Goal: Task Accomplishment & Management: Use online tool/utility

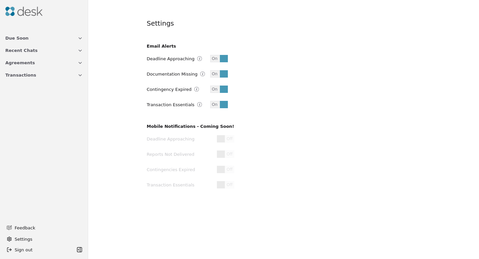
click at [10, 11] on img at bounding box center [23, 11] width 37 height 9
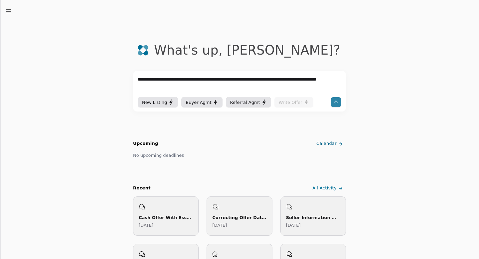
type textarea "**********"
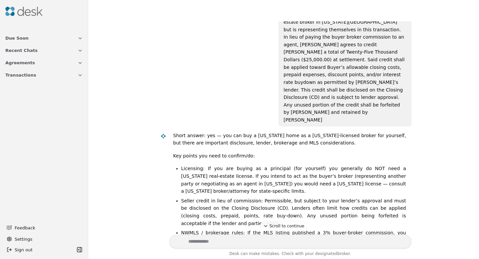
scroll to position [80, 0]
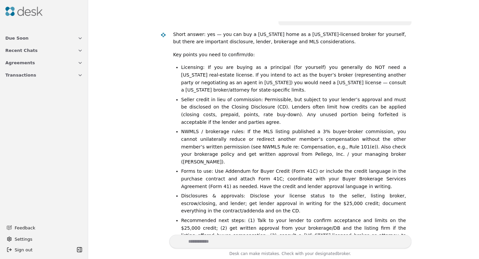
scroll to position [181, 0]
click at [216, 241] on textarea "Write your prompt here" at bounding box center [290, 241] width 242 height 14
type textarea "**********"
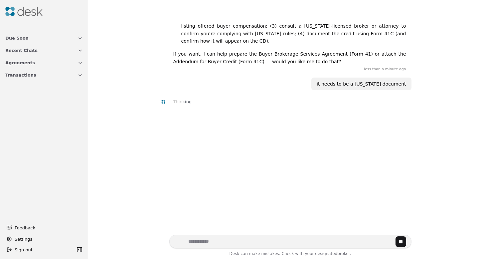
scroll to position [393, 0]
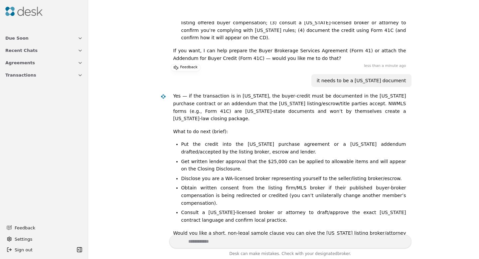
click at [206, 240] on textarea "Write your prompt here" at bounding box center [290, 241] width 242 height 14
click at [78, 76] on icon "button" at bounding box center [79, 74] width 5 height 5
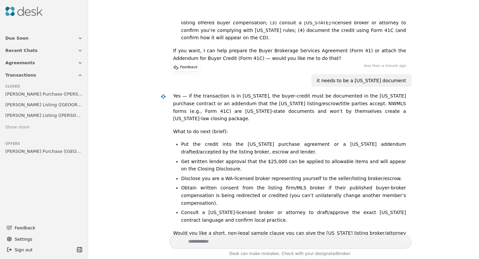
click at [221, 240] on textarea "Write your prompt here" at bounding box center [290, 241] width 242 height 14
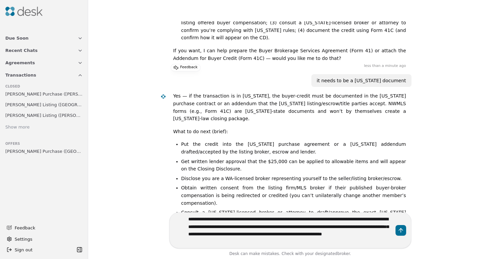
type textarea "**********"
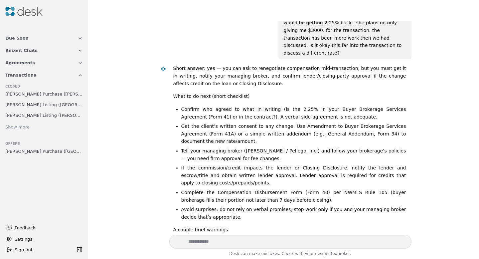
scroll to position [650, 0]
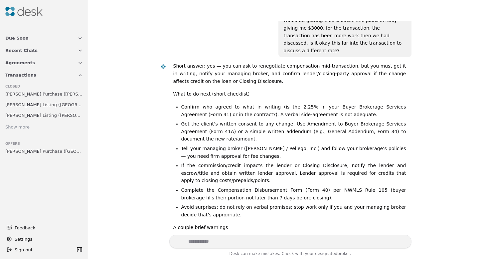
click at [209, 239] on textarea "Write your prompt here" at bounding box center [290, 241] width 242 height 14
type textarea "**********"
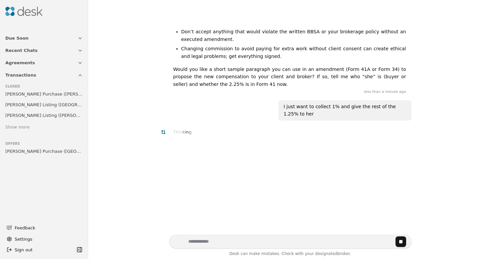
scroll to position [862, 0]
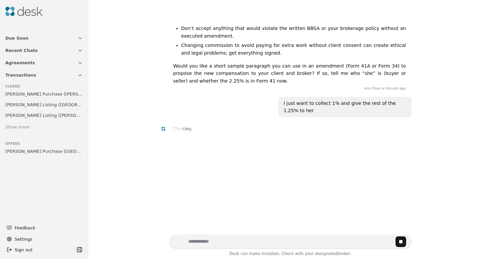
click at [179, 242] on textarea "Write your prompt here" at bounding box center [290, 241] width 242 height 14
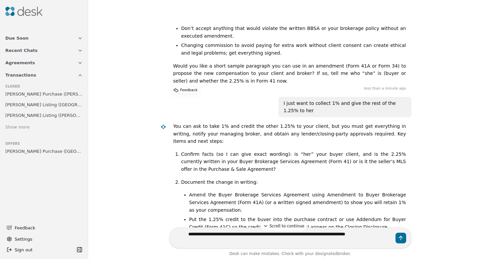
type textarea "**********"
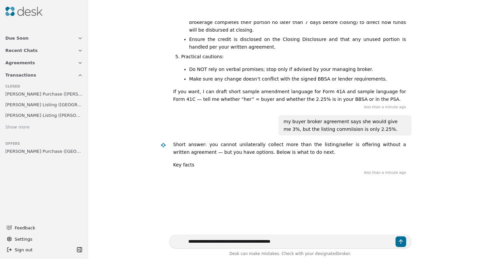
scroll to position [1176, 0]
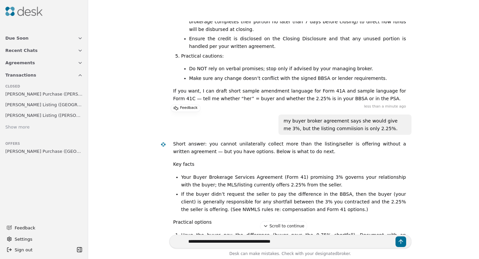
drag, startPoint x: 291, startPoint y: 242, endPoint x: 173, endPoint y: 243, distance: 118.7
click at [173, 243] on textarea "**********" at bounding box center [290, 241] width 242 height 14
type textarea "*"
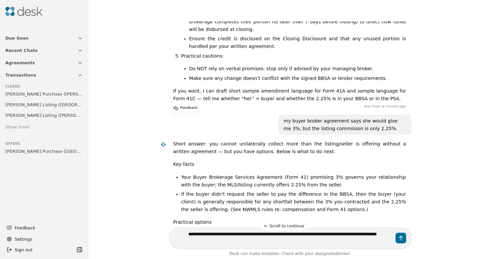
type textarea "**********"
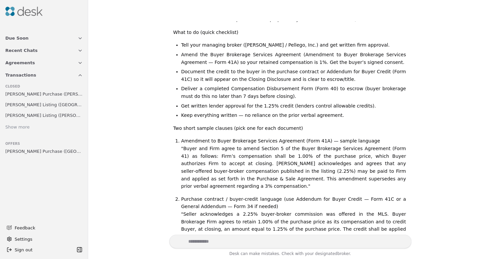
scroll to position [1678, 0]
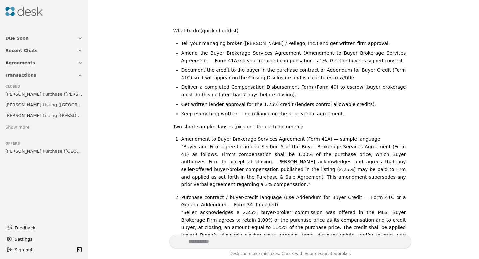
click at [259, 238] on textarea "Write your prompt here" at bounding box center [290, 241] width 242 height 14
type textarea "**********"
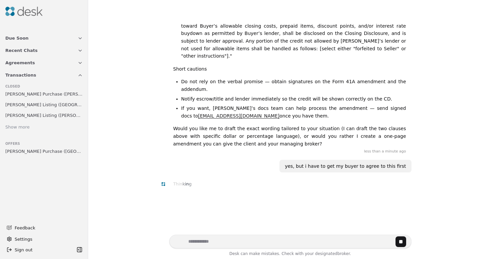
scroll to position [1890, 0]
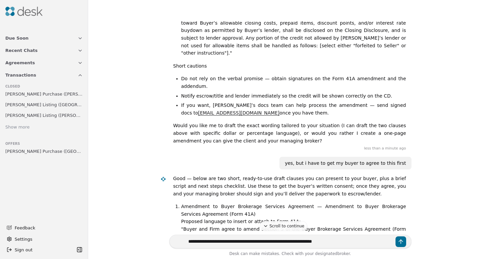
type textarea "**********"
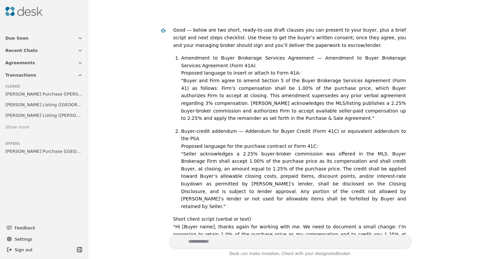
scroll to position [2038, 0]
drag, startPoint x: 281, startPoint y: 136, endPoint x: 340, endPoint y: 147, distance: 59.6
copy div "is it unethical to ask my buyer to change our verbal consent at this point?"
click at [273, 242] on textarea "Write your prompt here" at bounding box center [290, 241] width 242 height 14
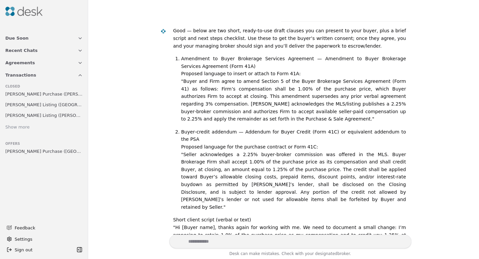
paste textarea "**********"
type textarea "**********"
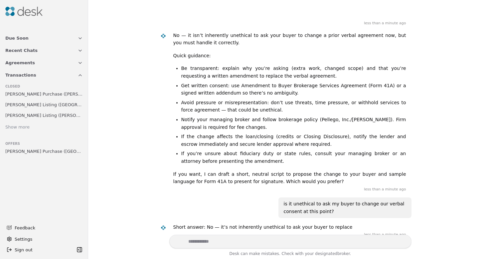
scroll to position [2736, 0]
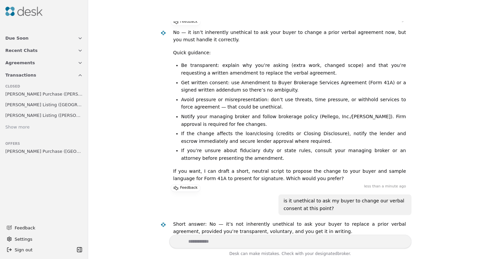
click at [219, 240] on textarea "Write your prompt here" at bounding box center [290, 241] width 242 height 14
type textarea "**********"
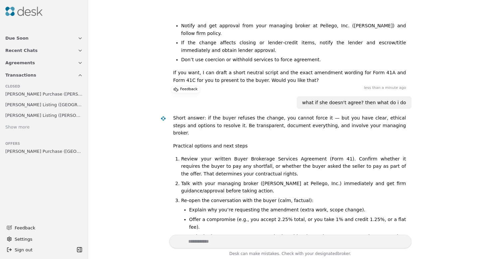
scroll to position [3002, 0]
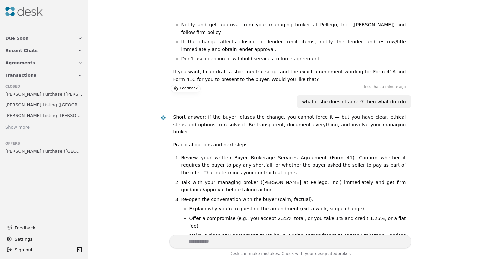
click at [269, 239] on textarea "Write your prompt here" at bounding box center [290, 241] width 242 height 14
type textarea "***"
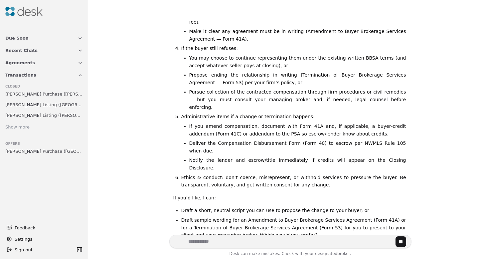
scroll to position [3214, 0]
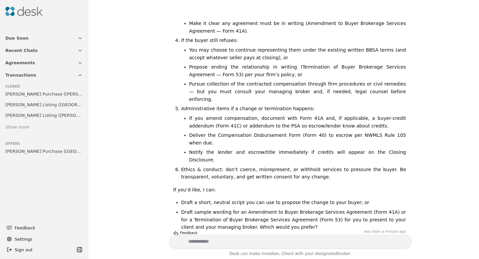
click at [247, 242] on textarea "Write your prompt here" at bounding box center [290, 241] width 242 height 14
type textarea "**"
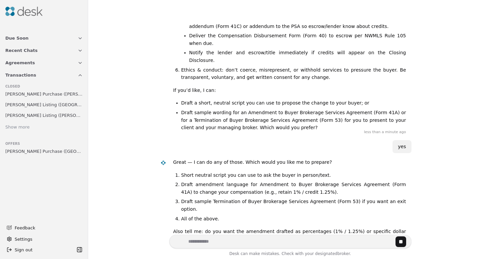
scroll to position [3314, 0]
click at [237, 242] on textarea "Write your prompt here" at bounding box center [290, 241] width 242 height 14
type textarea "**********"
click at [401, 242] on button "Send message" at bounding box center [400, 241] width 11 height 11
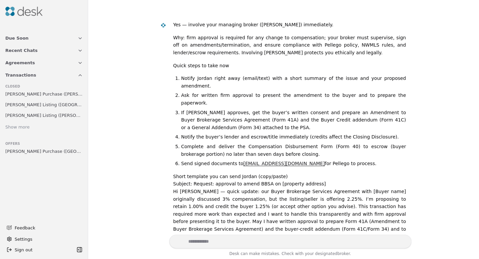
scroll to position [3318, 0]
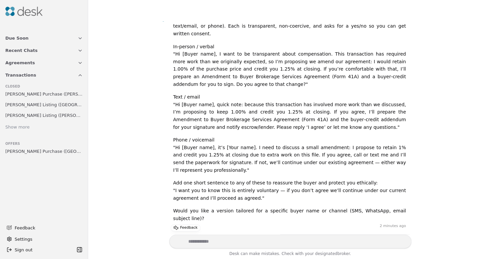
click at [212, 240] on textarea "Write your prompt here" at bounding box center [290, 241] width 242 height 14
click at [206, 243] on textarea "Write your prompt here" at bounding box center [290, 241] width 242 height 14
type textarea "*"
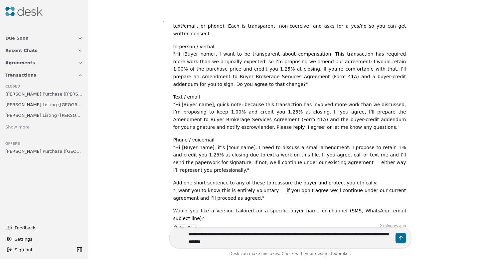
type textarea "**********"
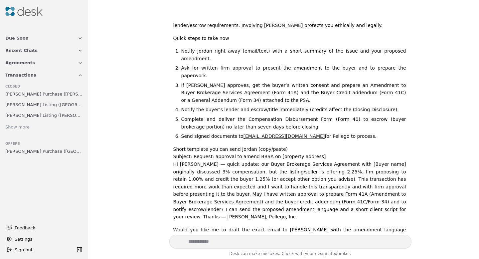
scroll to position [3585, 0]
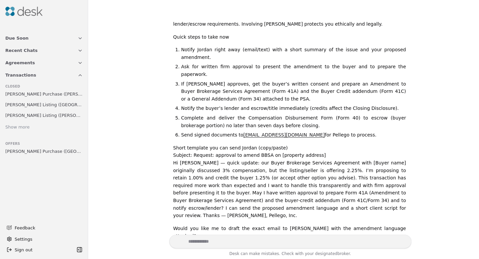
drag, startPoint x: 316, startPoint y: 53, endPoint x: 330, endPoint y: 60, distance: 15.8
copy li "and you may lose contractual remedies if your written BBSA actually entitles yo…"
click at [251, 240] on textarea "Write your prompt here" at bounding box center [290, 241] width 242 height 14
paste textarea "**********"
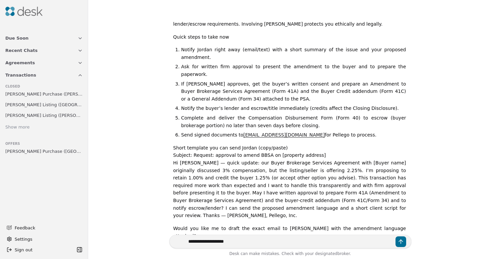
type textarea "**********"
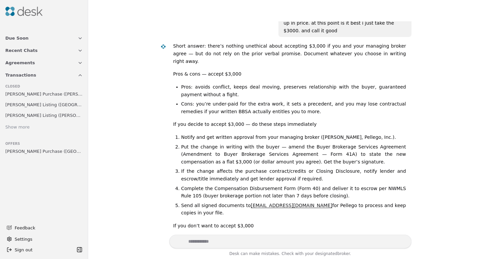
scroll to position [3831, 0]
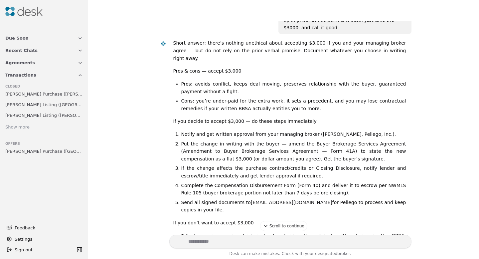
click at [273, 242] on textarea "Write your prompt here" at bounding box center [290, 241] width 242 height 14
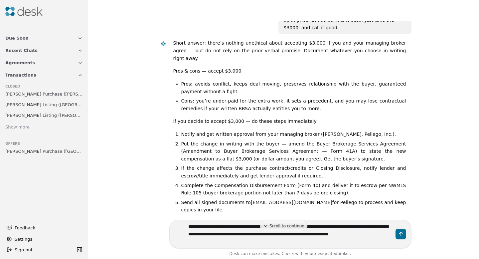
type textarea "**********"
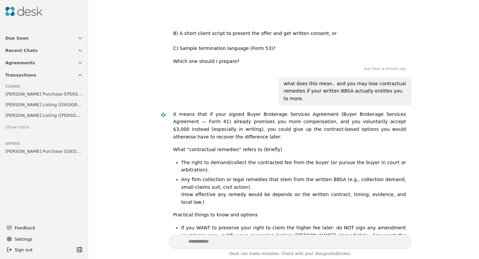
scroll to position [4095, 0]
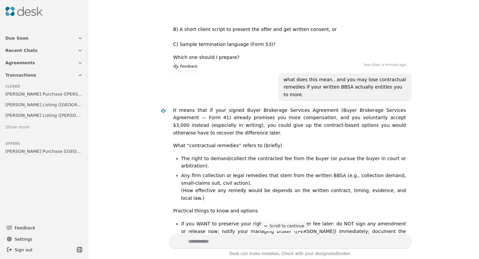
click at [232, 239] on textarea "Write your prompt here" at bounding box center [290, 241] width 242 height 14
type textarea "**********"
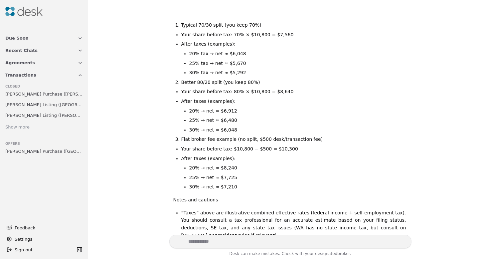
scroll to position [4532, 0]
click at [249, 240] on textarea "Write your prompt here" at bounding box center [290, 241] width 242 height 14
type textarea "**********"
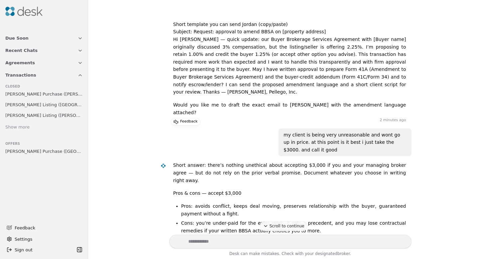
scroll to position [3708, 0]
click at [199, 246] on textarea "Write your prompt here" at bounding box center [290, 241] width 242 height 14
type textarea "**********"
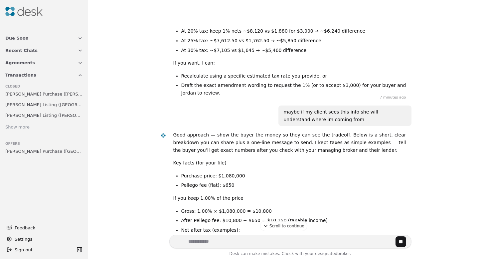
scroll to position [5071, 0]
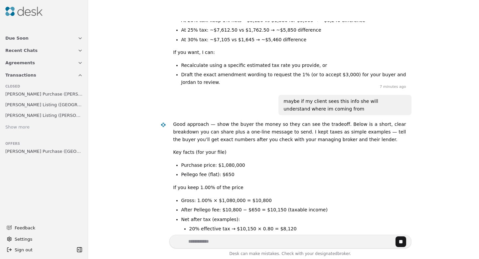
click at [208, 241] on textarea "Write your prompt here" at bounding box center [290, 241] width 242 height 14
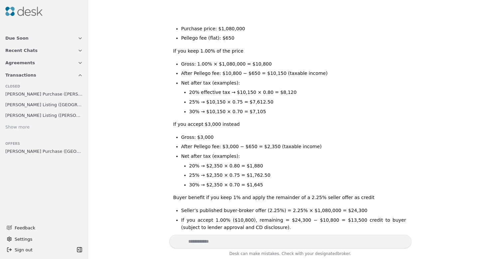
scroll to position [5204, 0]
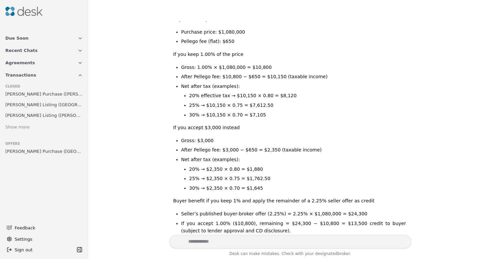
click at [315, 243] on textarea "Write your prompt here" at bounding box center [290, 241] width 242 height 14
type textarea "*"
type textarea "**********"
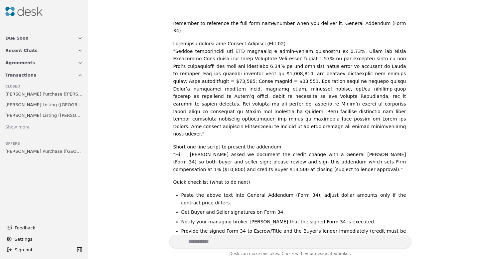
scroll to position [5651, 0]
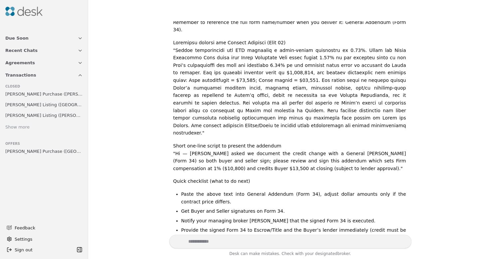
click at [278, 240] on textarea "Write your prompt here" at bounding box center [290, 241] width 242 height 14
type textarea "**********"
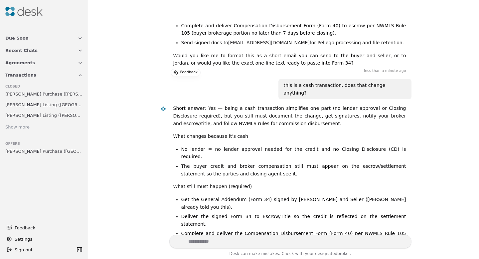
scroll to position [5876, 0]
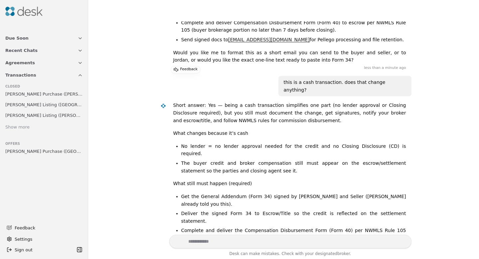
click at [260, 238] on textarea "Write your prompt here" at bounding box center [290, 241] width 242 height 14
type textarea "**********"
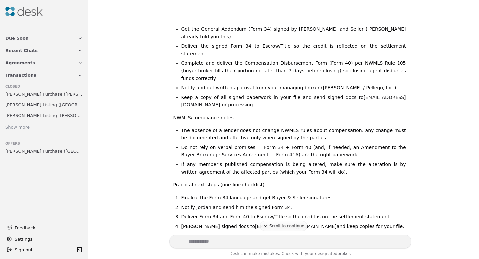
scroll to position [6058, 0]
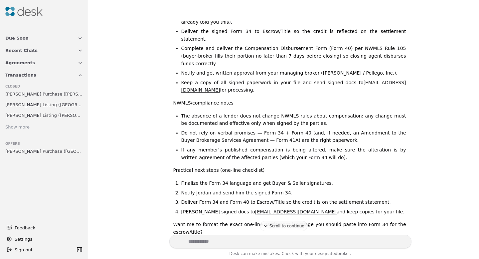
click at [278, 239] on textarea "Write your prompt here" at bounding box center [290, 241] width 242 height 14
type textarea "**********"
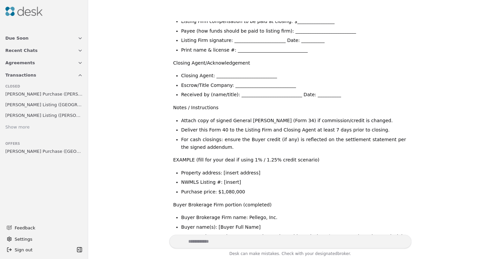
scroll to position [6783, 0]
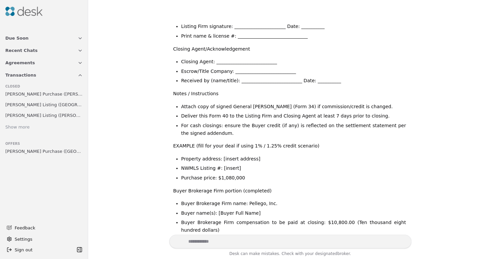
click at [29, 74] on span "Transactions" at bounding box center [20, 74] width 31 height 7
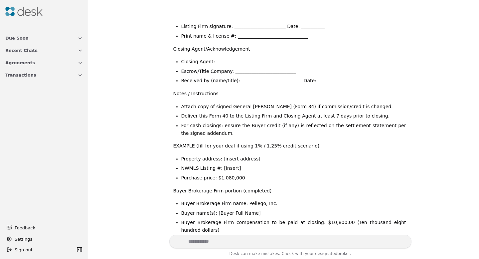
click at [77, 74] on button "Transactions" at bounding box center [43, 75] width 85 height 12
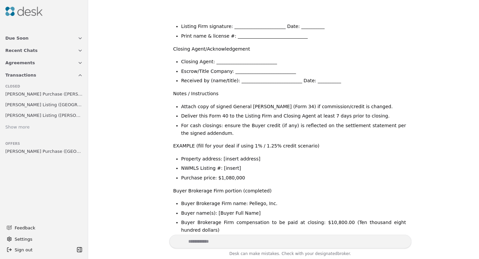
click at [25, 124] on div "Show more" at bounding box center [17, 127] width 24 height 7
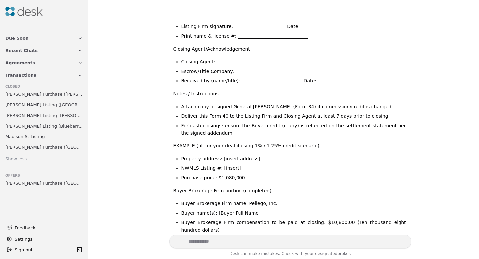
click at [42, 182] on span "[PERSON_NAME] Purchase ([GEOGRAPHIC_DATA])" at bounding box center [43, 183] width 77 height 7
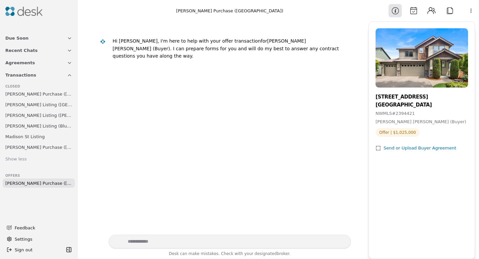
click at [389, 149] on div "Send or Upload Buyer Agreement" at bounding box center [419, 148] width 73 height 7
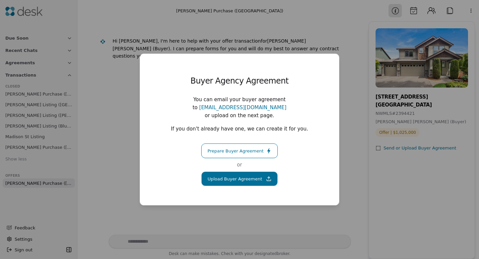
click at [248, 173] on button "Upload Buyer Agreement" at bounding box center [239, 178] width 76 height 15
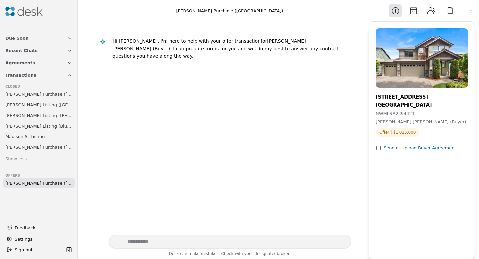
click at [34, 73] on button "Transactions" at bounding box center [38, 75] width 75 height 12
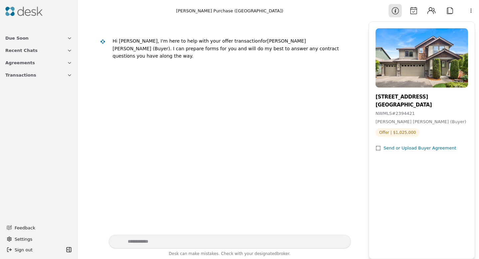
click at [12, 12] on img at bounding box center [23, 11] width 37 height 9
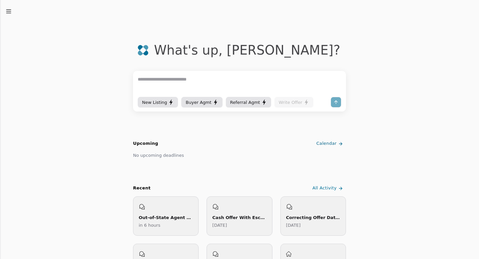
click at [164, 101] on div "New Listing" at bounding box center [158, 102] width 32 height 7
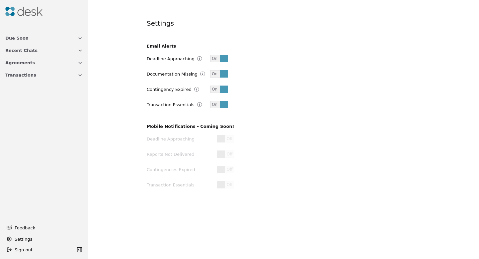
click at [10, 10] on img at bounding box center [23, 11] width 37 height 9
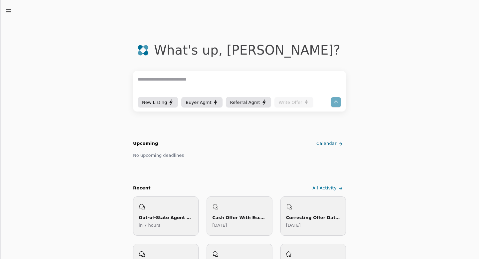
click at [199, 102] on span "Buyer Agmt" at bounding box center [199, 102] width 26 height 7
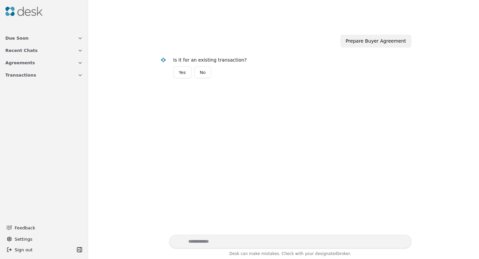
click at [204, 75] on button "No" at bounding box center [202, 72] width 17 height 12
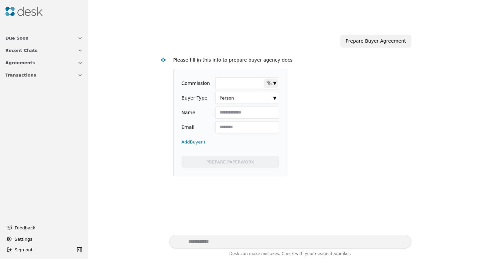
click at [8, 7] on img at bounding box center [23, 11] width 37 height 9
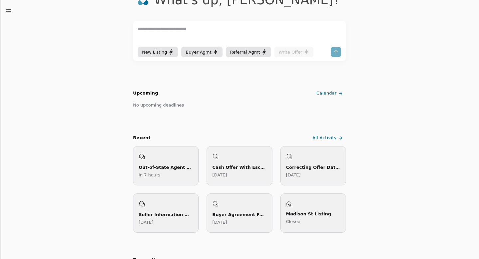
scroll to position [53, 0]
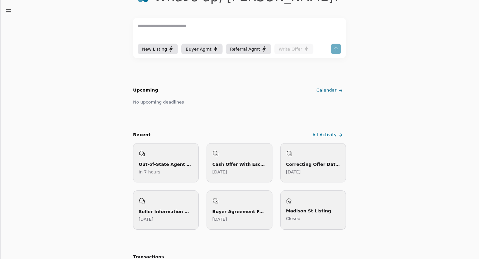
click at [174, 166] on div "Out-of-State Agent Buying in [US_STATE]" at bounding box center [166, 164] width 54 height 7
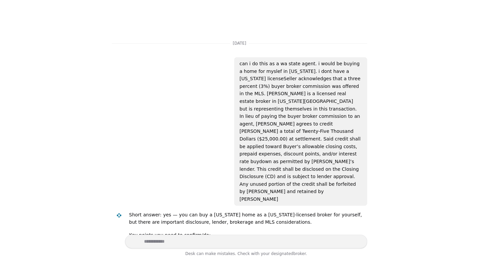
scroll to position [6721, 0]
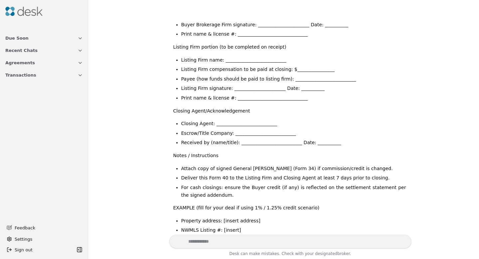
click at [47, 74] on button "Transactions" at bounding box center [43, 75] width 85 height 12
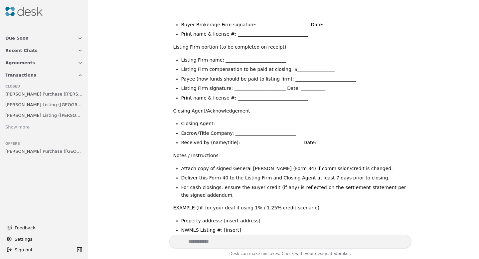
click at [32, 14] on img at bounding box center [23, 11] width 37 height 9
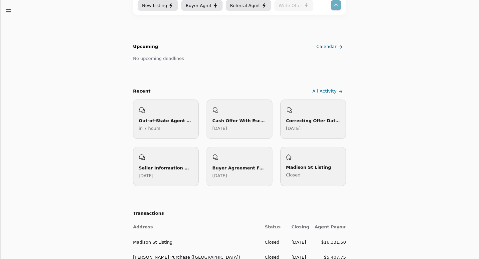
scroll to position [98, 0]
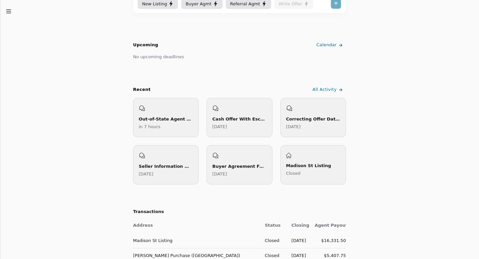
click at [337, 101] on div "Correcting Offer Date and Initials 6 days ago" at bounding box center [313, 117] width 66 height 39
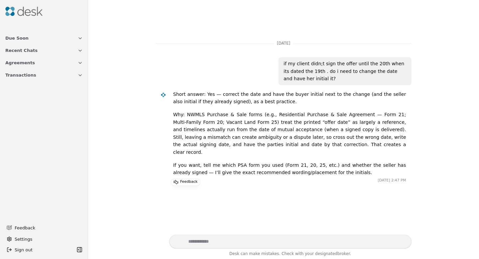
click at [59, 51] on button "Recent Chats" at bounding box center [43, 50] width 85 height 12
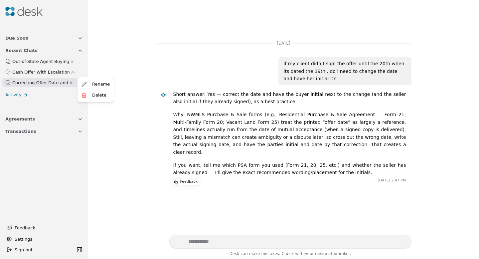
click at [81, 71] on html "Due Soon Recent Chats Out-of-State Agent Buying in Utah Cash Offer With Escalat…" at bounding box center [239, 129] width 479 height 259
click at [94, 94] on span "Delete" at bounding box center [99, 94] width 14 height 7
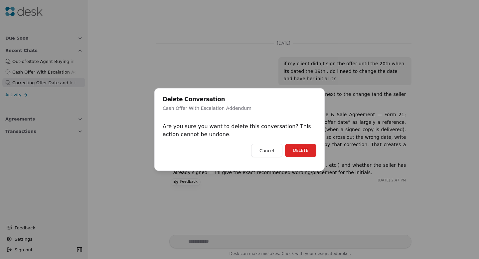
click at [274, 148] on button "Cancel" at bounding box center [266, 150] width 31 height 13
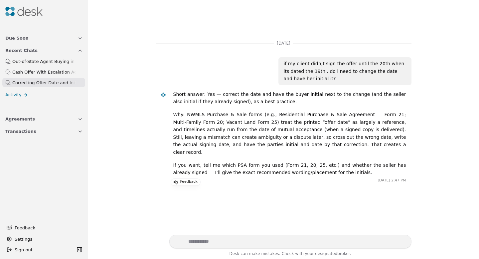
click at [24, 95] on icon at bounding box center [25, 94] width 5 height 5
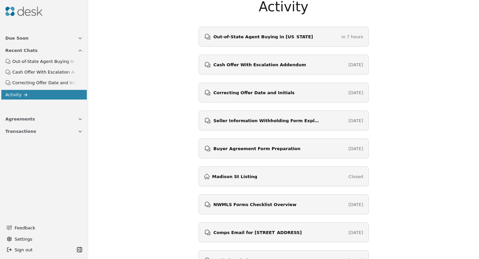
click at [131, 61] on div "Activity Out-of-State Agent Buying in Utah in 7 hours Cash Offer With Escalatio…" at bounding box center [283, 225] width 391 height 451
click at [12, 12] on img at bounding box center [23, 11] width 37 height 9
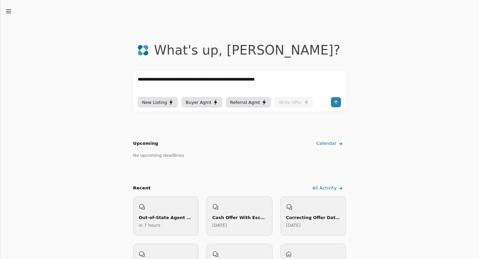
type textarea "**********"
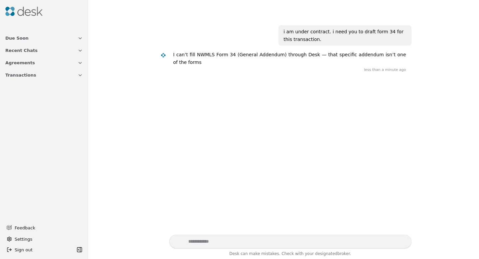
scroll to position [33, 0]
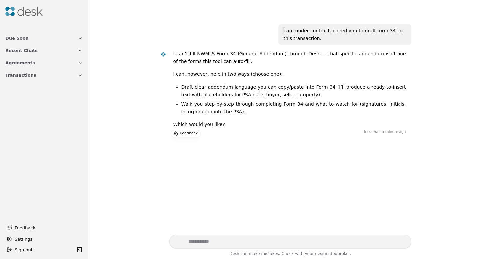
click at [232, 241] on textarea "Write your prompt here" at bounding box center [290, 241] width 242 height 14
type textarea "**********"
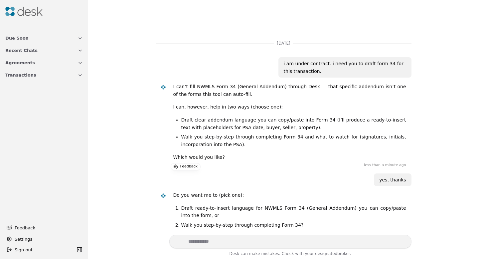
click at [12, 12] on img at bounding box center [23, 11] width 37 height 9
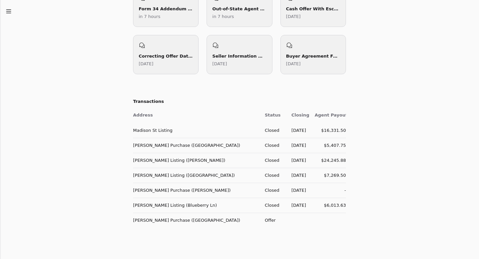
scroll to position [212, 0]
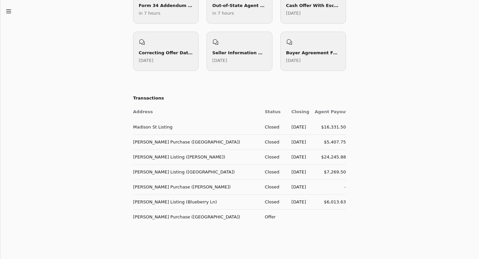
click at [198, 216] on td "[PERSON_NAME] Purchase ([GEOGRAPHIC_DATA])" at bounding box center [196, 216] width 126 height 15
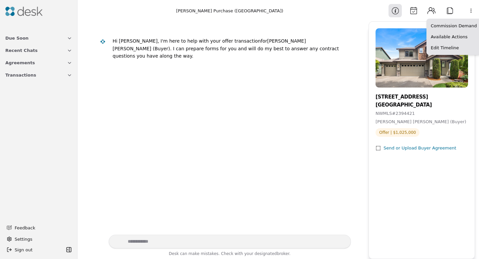
click at [471, 10] on html "Due Soon Recent Chats Agreements Transactions Feedback Settings Sign out Toggle…" at bounding box center [239, 129] width 479 height 259
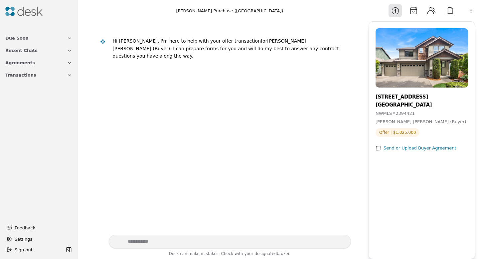
click at [341, 95] on html "Due Soon Recent Chats Agreements Transactions Feedback Settings Sign out Toggle…" at bounding box center [239, 129] width 479 height 259
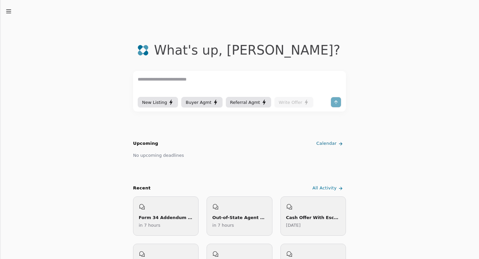
scroll to position [30, 0]
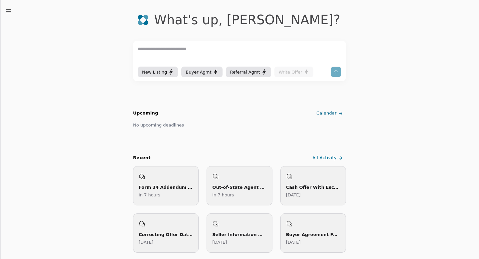
click at [9, 12] on icon "button" at bounding box center [8, 11] width 7 height 7
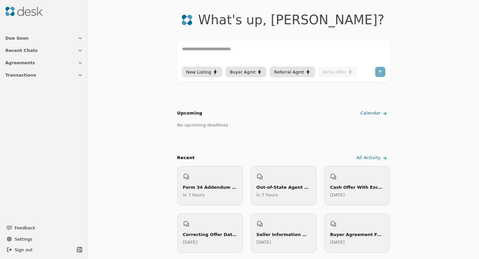
click at [27, 50] on span "Recent Chats" at bounding box center [21, 50] width 32 height 7
click at [57, 118] on button "Agreements" at bounding box center [43, 119] width 85 height 12
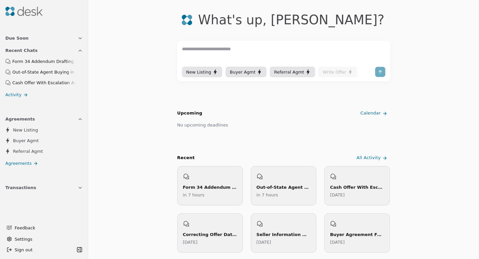
click at [45, 138] on link "Buyer Agmt" at bounding box center [43, 140] width 83 height 9
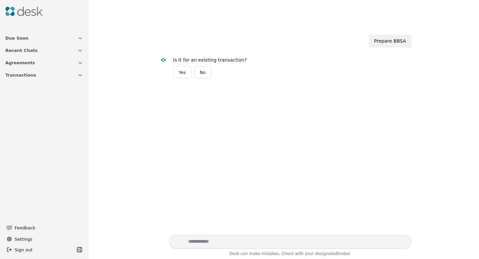
click at [185, 74] on button "Yes" at bounding box center [182, 72] width 18 height 12
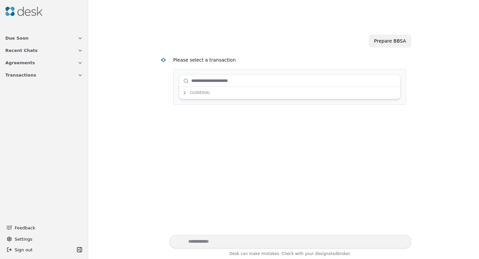
click at [214, 81] on input "text" at bounding box center [293, 80] width 205 height 13
click at [30, 73] on span "Transactions" at bounding box center [20, 74] width 31 height 7
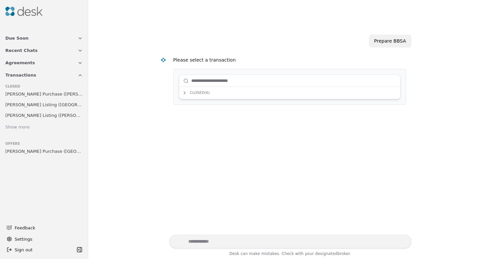
click at [27, 63] on span "Agreements" at bounding box center [20, 62] width 30 height 7
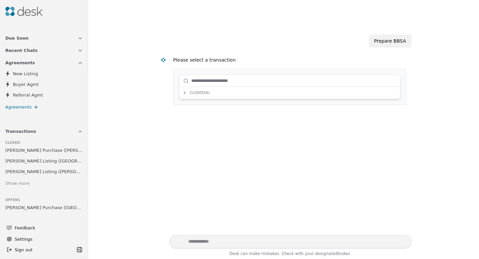
click at [32, 82] on span "Buyer Agmt" at bounding box center [26, 84] width 26 height 7
click at [15, 183] on div "Show more" at bounding box center [17, 183] width 24 height 7
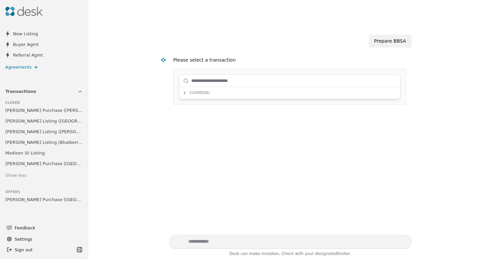
scroll to position [44, 0]
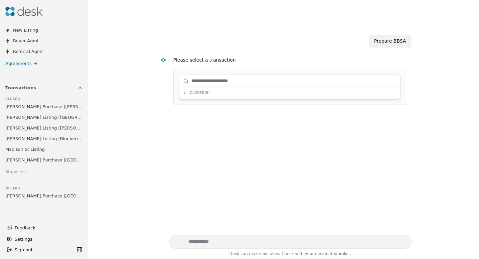
click at [46, 195] on span "[PERSON_NAME] Purchase ([GEOGRAPHIC_DATA])" at bounding box center [43, 195] width 77 height 7
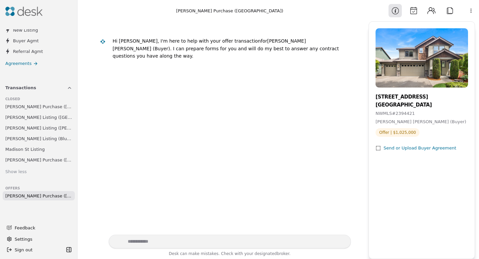
click at [64, 194] on span "[PERSON_NAME] Purchase ([GEOGRAPHIC_DATA])" at bounding box center [38, 195] width 67 height 7
click at [432, 12] on button "Contacts" at bounding box center [431, 10] width 13 height 13
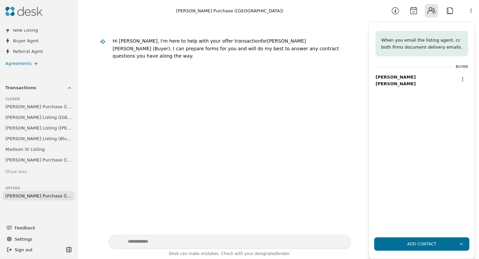
click at [449, 12] on button "Attach" at bounding box center [449, 10] width 13 height 13
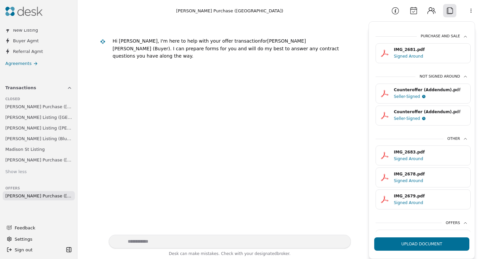
click at [429, 51] on div "IMG_2681.pdf" at bounding box center [430, 50] width 72 height 6
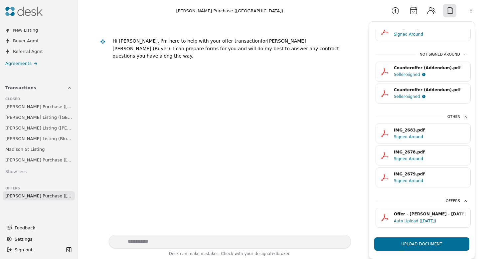
scroll to position [27, 0]
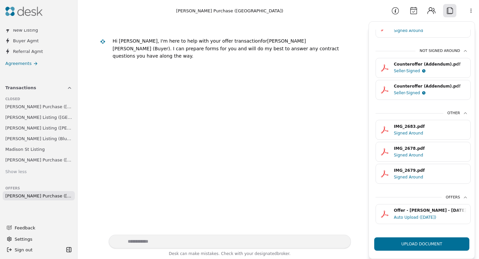
click at [425, 211] on div "Offer - Vuong - 09/19/2025.pdf" at bounding box center [430, 210] width 72 height 6
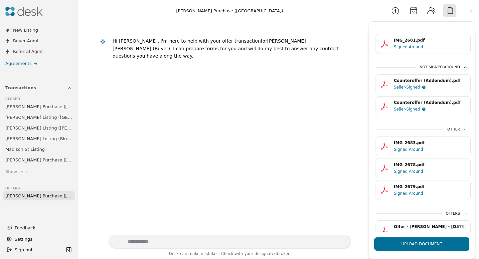
scroll to position [0, 0]
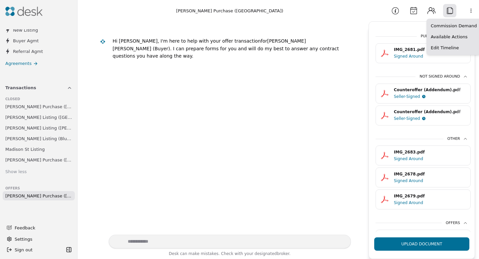
click at [472, 11] on html "Due Soon Recent Chats Agreements New Listing Buyer Agmt Referral Agmt Agreement…" at bounding box center [239, 129] width 479 height 259
click at [413, 11] on html "Due Soon Recent Chats Agreements New Listing Buyer Agmt Referral Agmt Agreement…" at bounding box center [239, 129] width 479 height 259
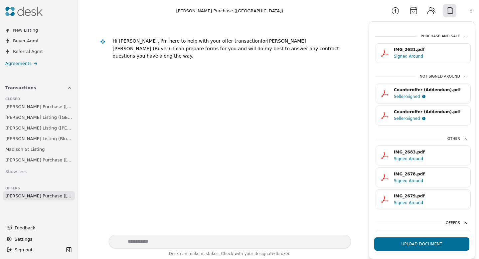
click at [394, 12] on button "Information" at bounding box center [394, 10] width 13 height 13
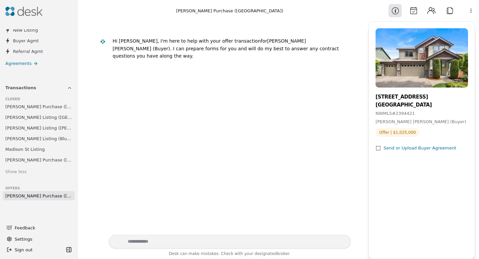
click at [46, 196] on span "[PERSON_NAME] Purchase ([GEOGRAPHIC_DATA])" at bounding box center [38, 195] width 67 height 7
click at [36, 63] on icon at bounding box center [35, 63] width 5 height 5
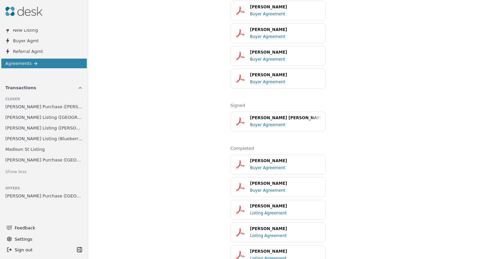
scroll to position [140, 0]
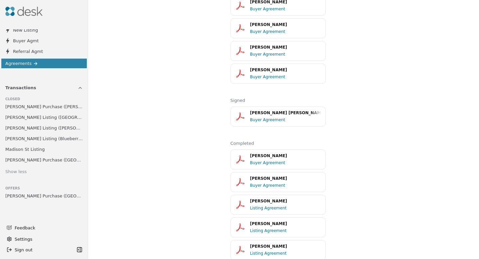
click at [276, 113] on div "Quynh-Ngan Dinh Vuong" at bounding box center [285, 113] width 71 height 6
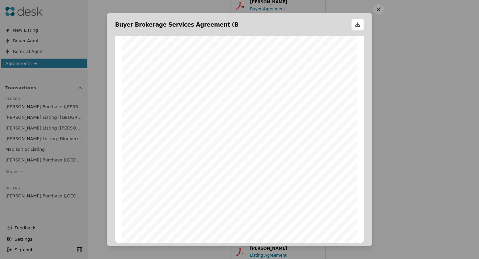
scroll to position [0, 0]
click at [357, 26] on button at bounding box center [357, 25] width 13 height 12
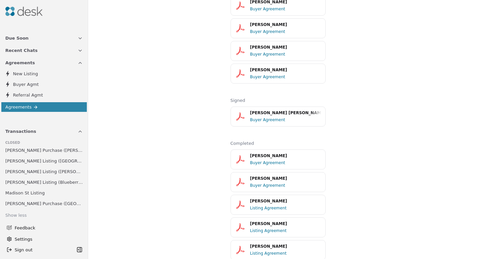
click at [36, 82] on span "Buyer Agmt" at bounding box center [26, 84] width 26 height 7
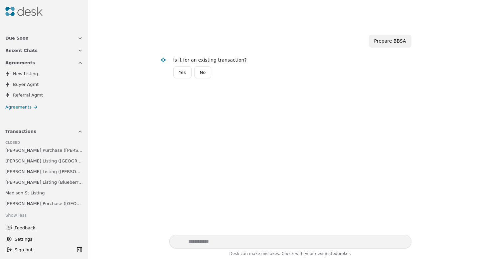
click at [200, 74] on button "No" at bounding box center [202, 72] width 17 height 12
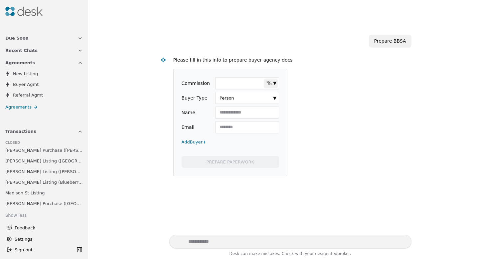
click at [380, 44] on div "Prepare BBSA" at bounding box center [390, 41] width 43 height 13
click at [11, 11] on img at bounding box center [23, 11] width 37 height 9
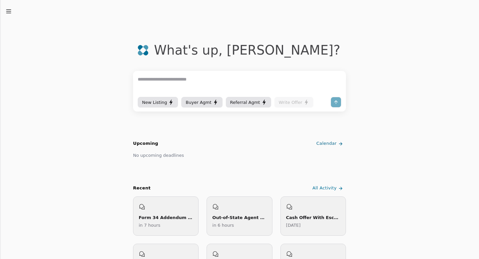
click at [201, 103] on span "Buyer Agmt" at bounding box center [199, 102] width 26 height 7
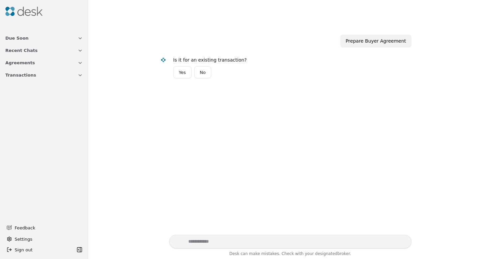
click at [185, 74] on button "Yes" at bounding box center [182, 72] width 18 height 12
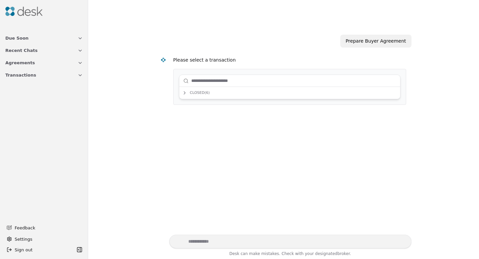
click at [204, 82] on input "text" at bounding box center [293, 80] width 205 height 13
click at [207, 92] on span "Closed ( 6 )" at bounding box center [196, 93] width 28 height 6
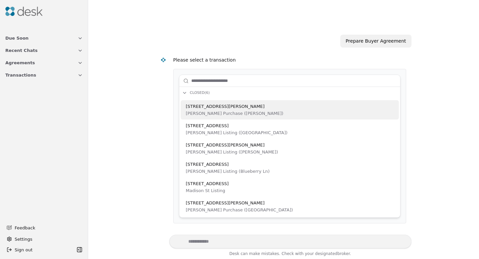
click at [256, 44] on div "Prepare Buyer Agreement" at bounding box center [283, 41] width 255 height 13
click at [161, 61] on img at bounding box center [163, 60] width 6 height 6
click at [131, 231] on div "Prepare Buyer Agreement Please select a transaction Closed ( 6 ) 1215 Dumas Rd,…" at bounding box center [283, 127] width 383 height 213
click at [24, 38] on span "Due Soon" at bounding box center [16, 38] width 23 height 7
click at [28, 80] on span "Recent Chats" at bounding box center [21, 83] width 32 height 7
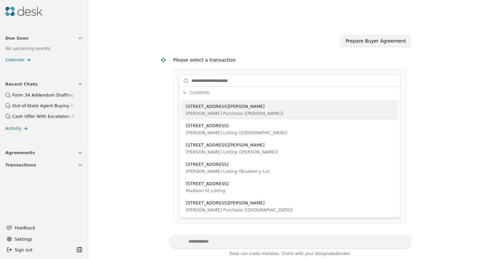
click at [24, 150] on span "Agreements" at bounding box center [20, 152] width 30 height 7
click at [221, 39] on div "Prepare Buyer Agreement" at bounding box center [283, 41] width 255 height 13
click at [289, 24] on div "Prepare Buyer Agreement Please select a transaction Closed ( 6 ) 1215 Dumas Rd,…" at bounding box center [283, 129] width 255 height 216
click at [26, 37] on button "Due Soon" at bounding box center [43, 38] width 85 height 12
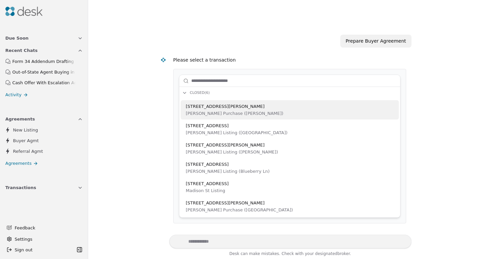
click at [11, 9] on img at bounding box center [23, 11] width 37 height 9
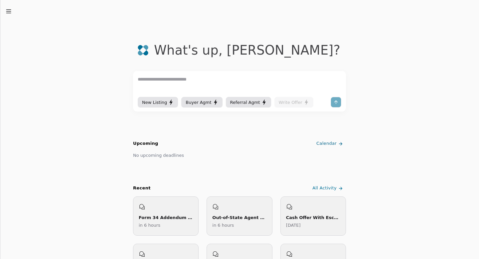
click at [209, 79] on textarea at bounding box center [240, 85] width 204 height 20
type textarea "**********"
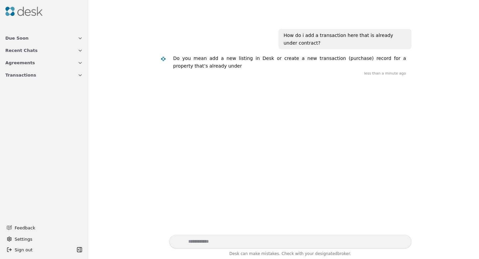
scroll to position [33, 0]
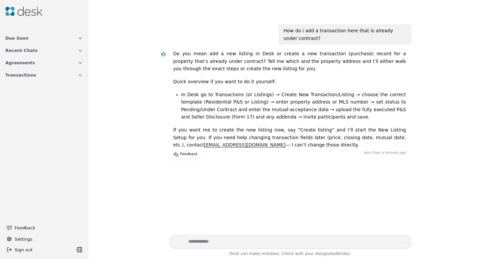
click at [221, 241] on textarea "Write your prompt here" at bounding box center [290, 241] width 242 height 14
type textarea "**********"
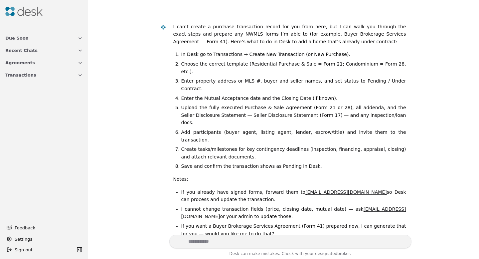
scroll to position [197, 0]
click at [242, 240] on textarea "Write your prompt here" at bounding box center [290, 241] width 242 height 14
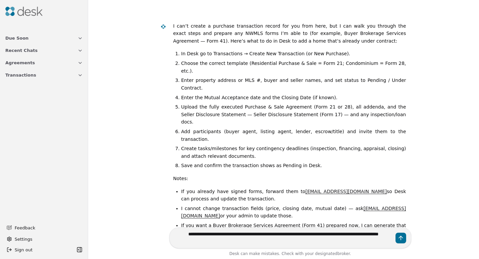
type textarea "**********"
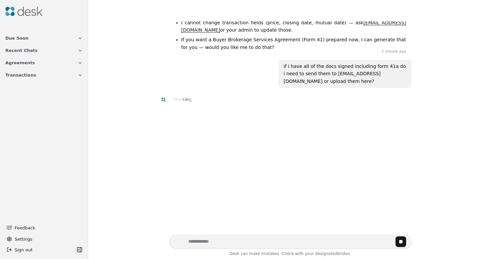
scroll to position [384, 0]
click at [210, 242] on textarea "Write your prompt here" at bounding box center [290, 241] width 242 height 14
type textarea "*"
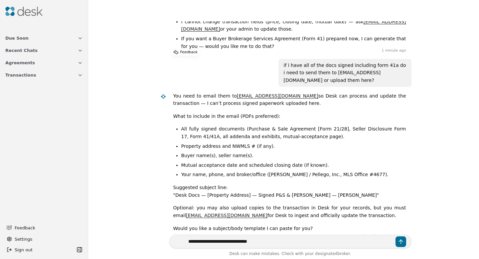
type textarea "**********"
click at [402, 242] on button "Send message" at bounding box center [400, 241] width 11 height 11
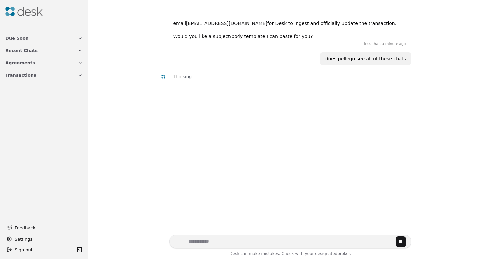
scroll to position [576, 0]
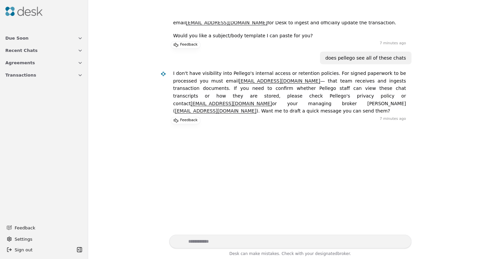
click at [199, 243] on textarea "Write your prompt here" at bounding box center [290, 241] width 242 height 14
type textarea "**********"
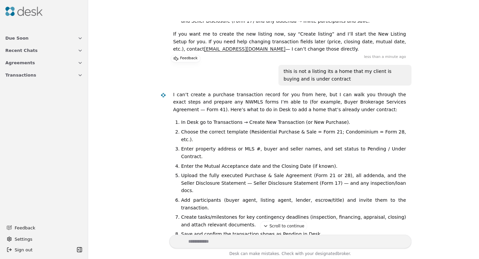
scroll to position [0, 0]
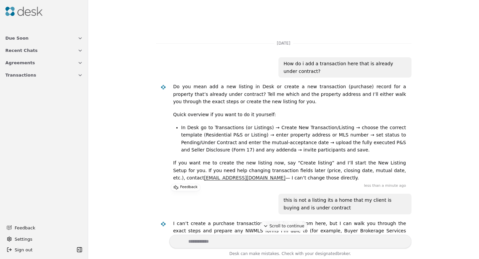
click at [78, 50] on icon "button" at bounding box center [79, 50] width 5 height 5
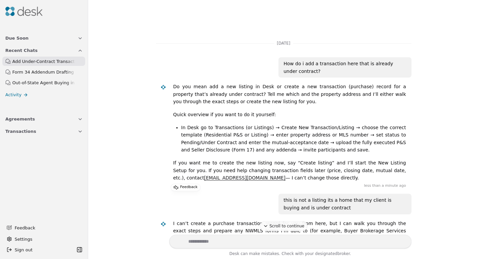
click at [67, 71] on div "Form 34 Addendum Drafting" at bounding box center [44, 72] width 64 height 7
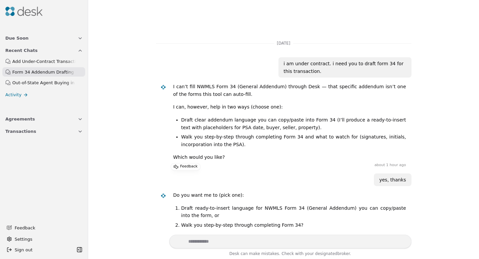
scroll to position [17, 0]
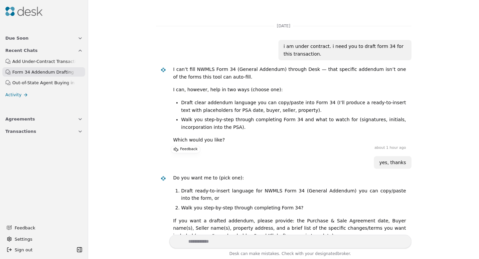
click at [36, 92] on link "Activity" at bounding box center [43, 95] width 85 height 10
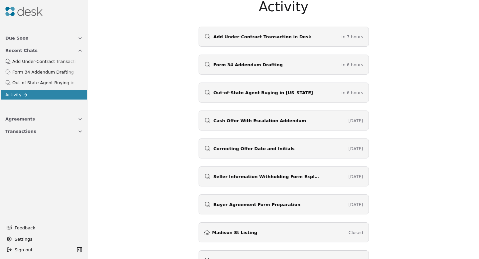
click at [269, 63] on span "Form 34 Addendum Drafting" at bounding box center [249, 65] width 70 height 4
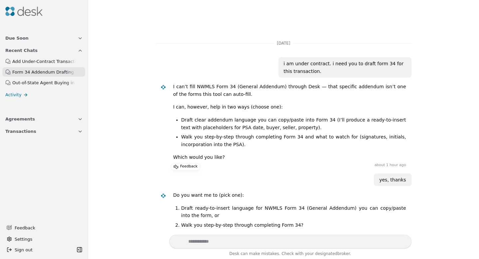
scroll to position [36, 0]
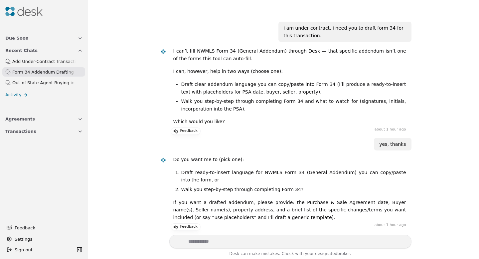
click at [225, 241] on textarea "Write your prompt here" at bounding box center [290, 241] width 242 height 14
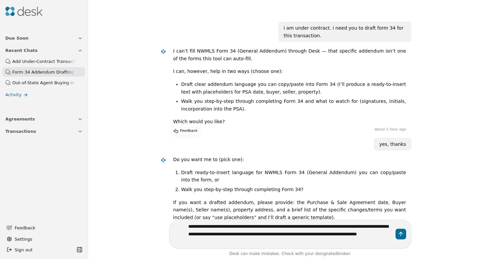
type textarea "**********"
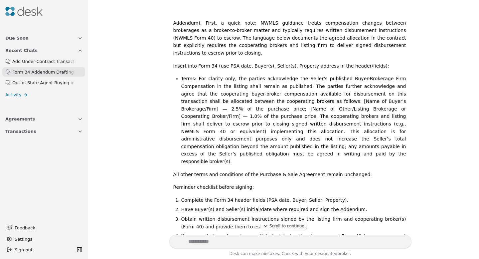
scroll to position [314, 0]
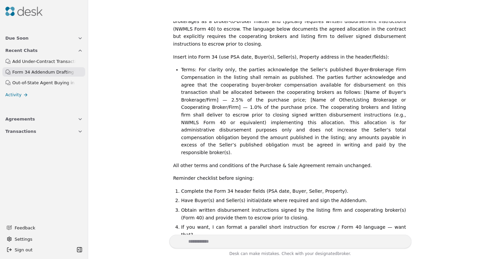
click at [262, 244] on textarea "Write your prompt here" at bounding box center [290, 241] width 242 height 14
drag, startPoint x: 341, startPoint y: 242, endPoint x: 333, endPoint y: 242, distance: 8.3
click at [333, 242] on textarea "**********" at bounding box center [290, 241] width 242 height 14
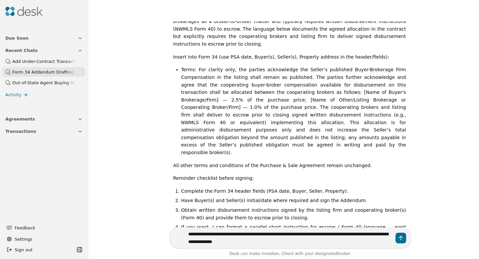
type textarea "**********"
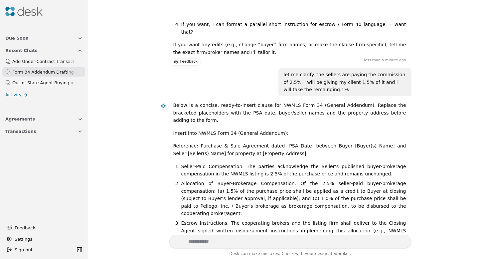
scroll to position [520, 0]
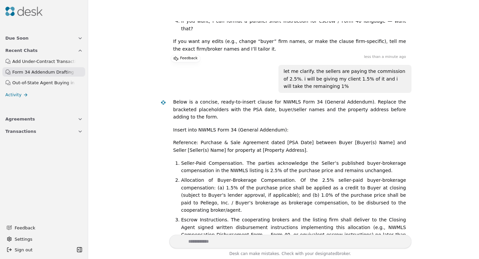
click at [258, 241] on textarea "Write your prompt here" at bounding box center [290, 241] width 242 height 14
type textarea "**********"
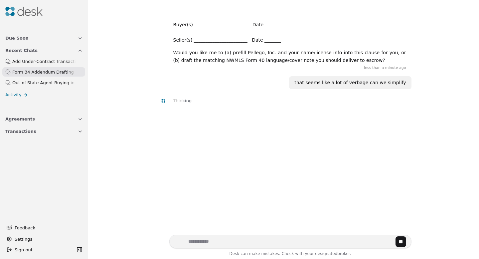
scroll to position [794, 0]
